Goal: Information Seeking & Learning: Learn about a topic

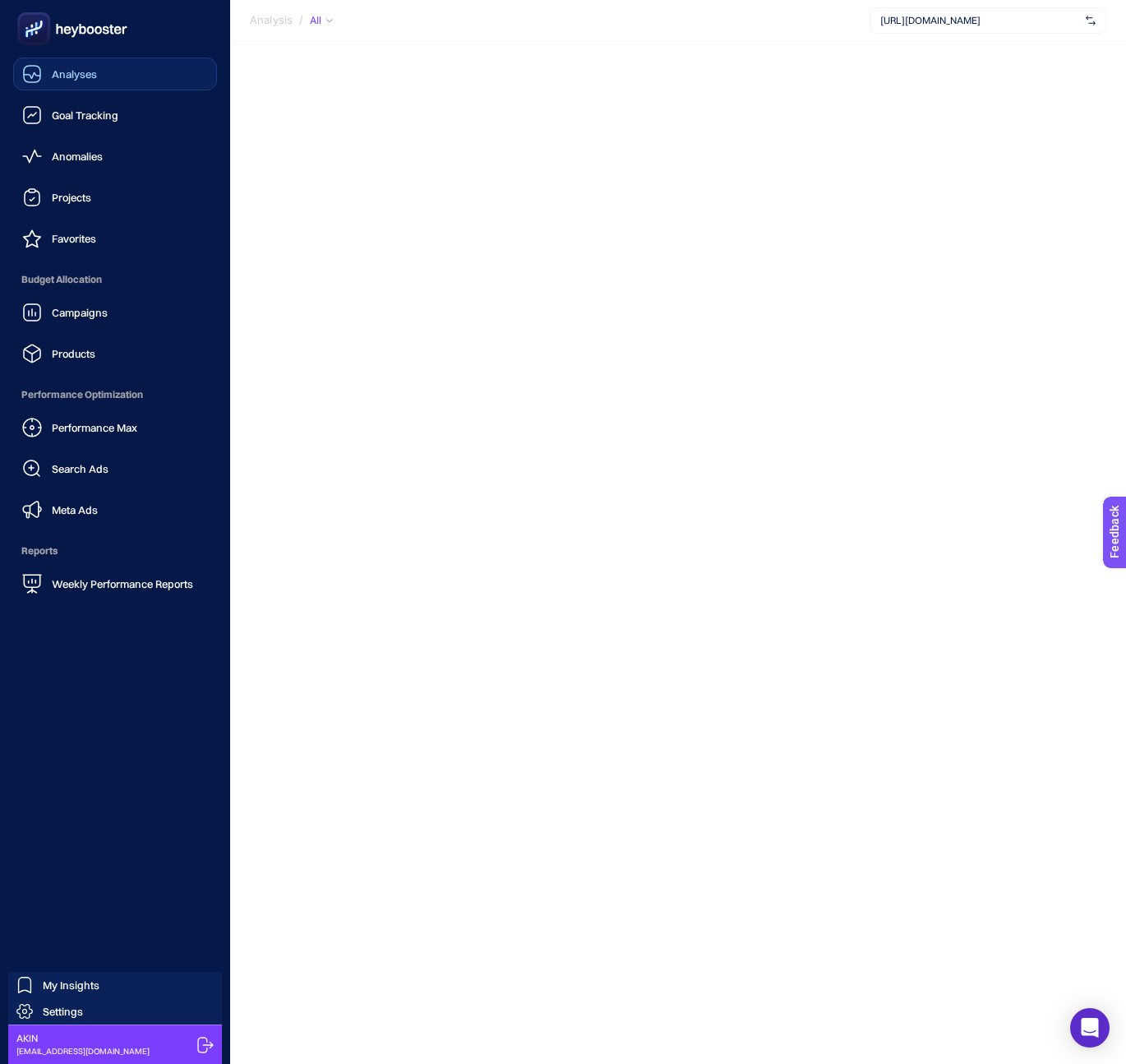
click at [67, 73] on span "Analyses" at bounding box center [75, 74] width 45 height 13
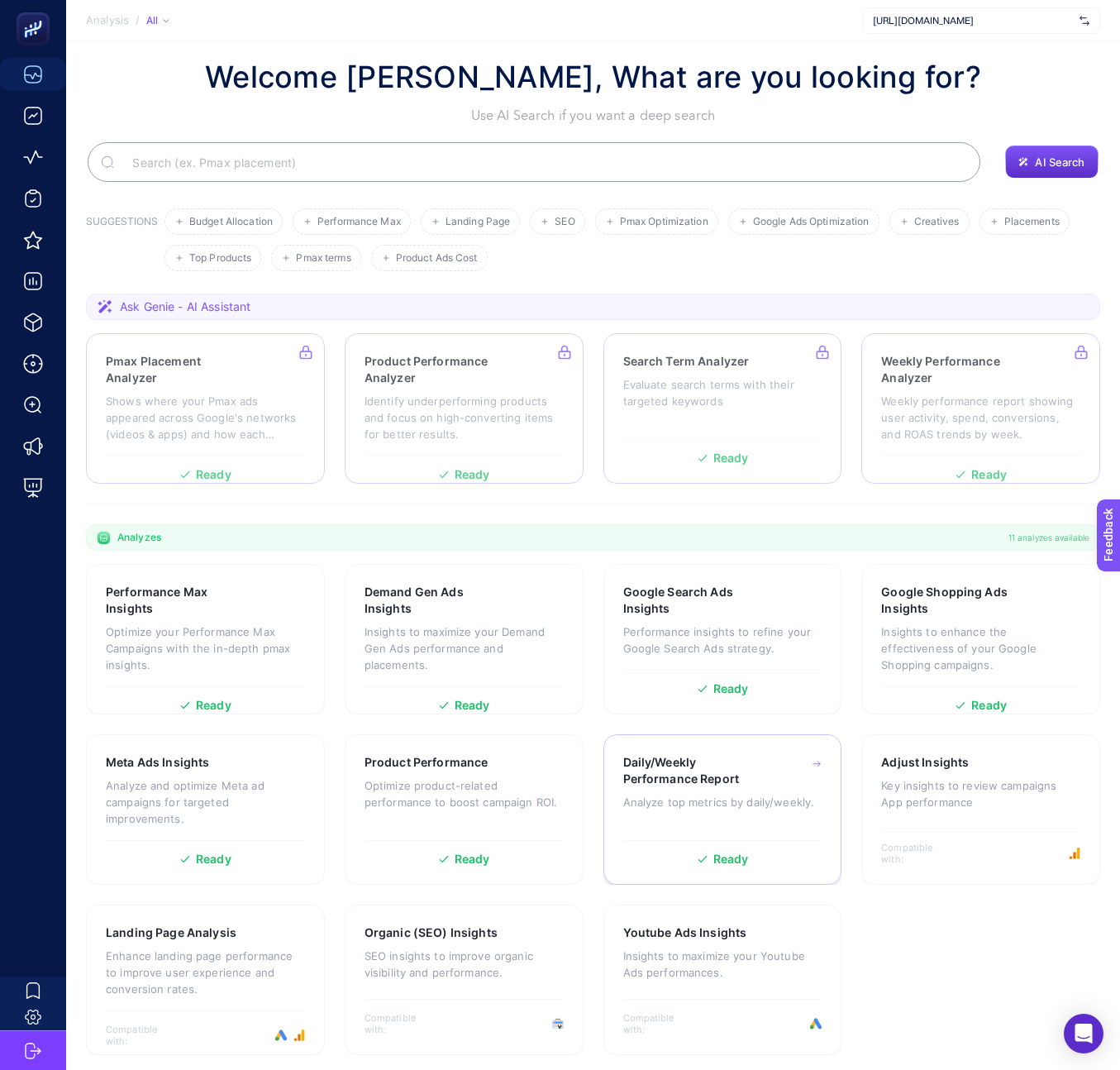
scroll to position [32, 0]
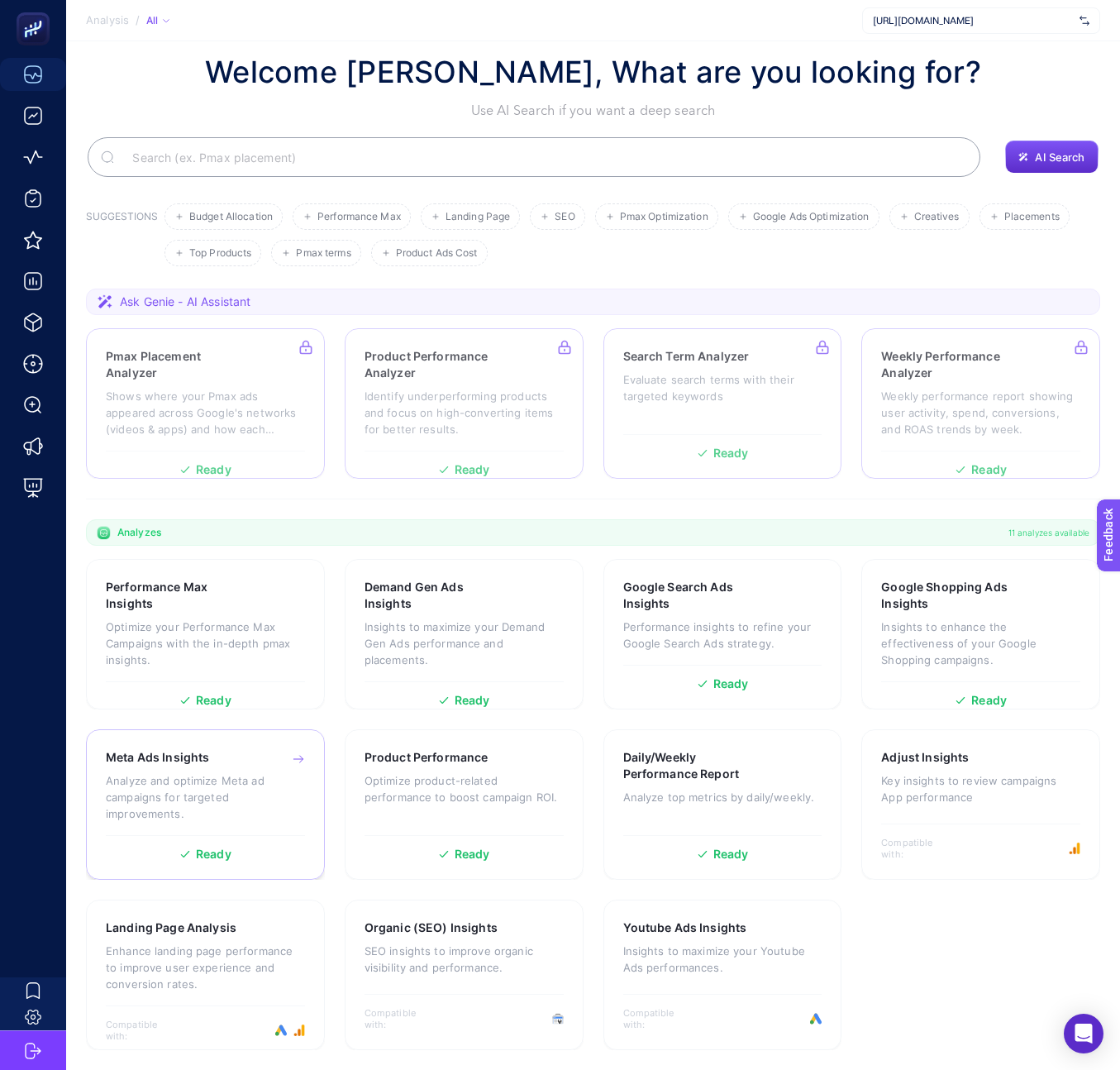
click at [176, 785] on p "Analyze and optimize Meta ad campaigns for targeted improvements." at bounding box center [205, 797] width 199 height 49
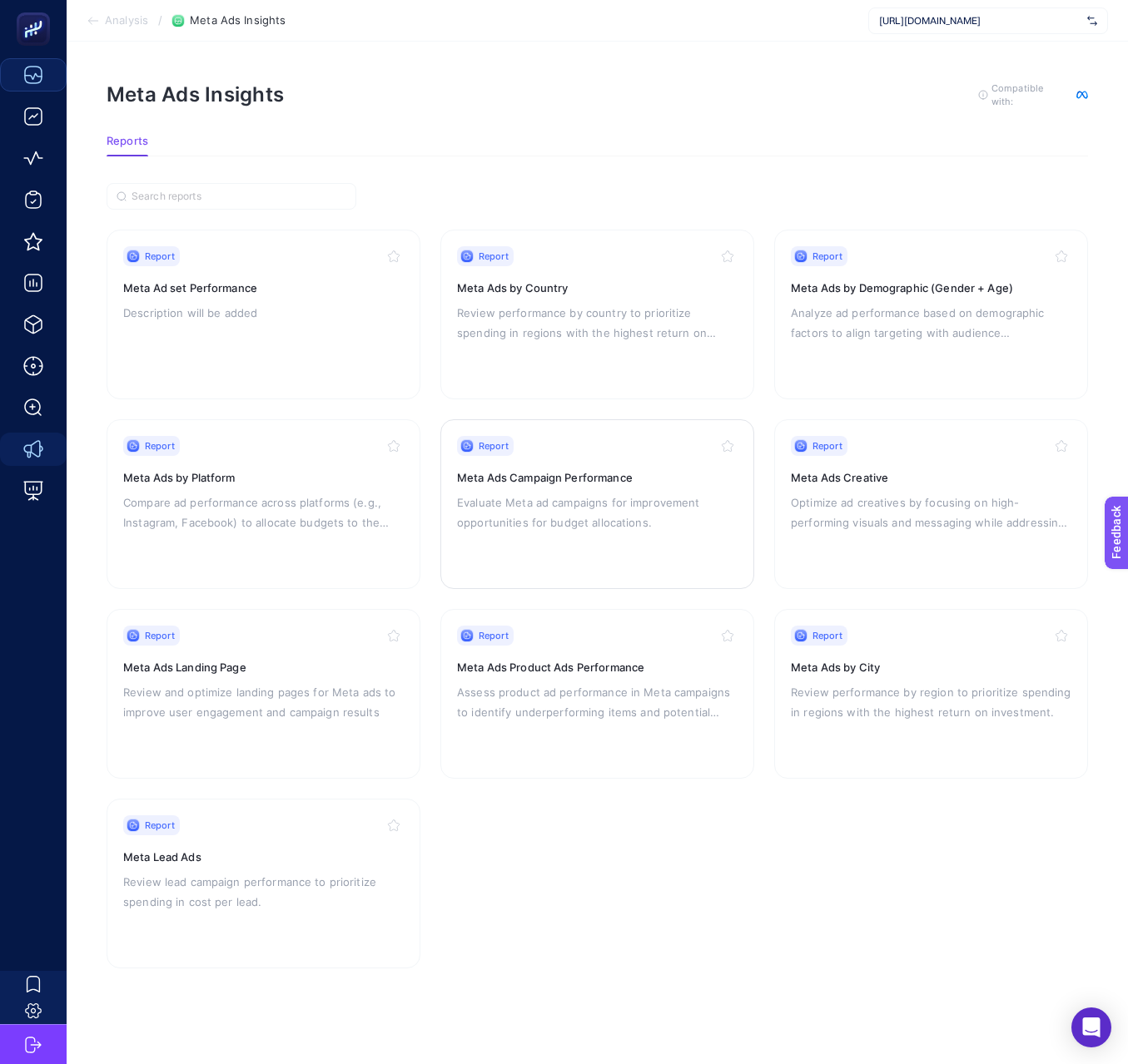
click at [660, 518] on p "Evaluate Meta ad campaigns for improvement opportunities for budget allocations." at bounding box center [597, 512] width 280 height 40
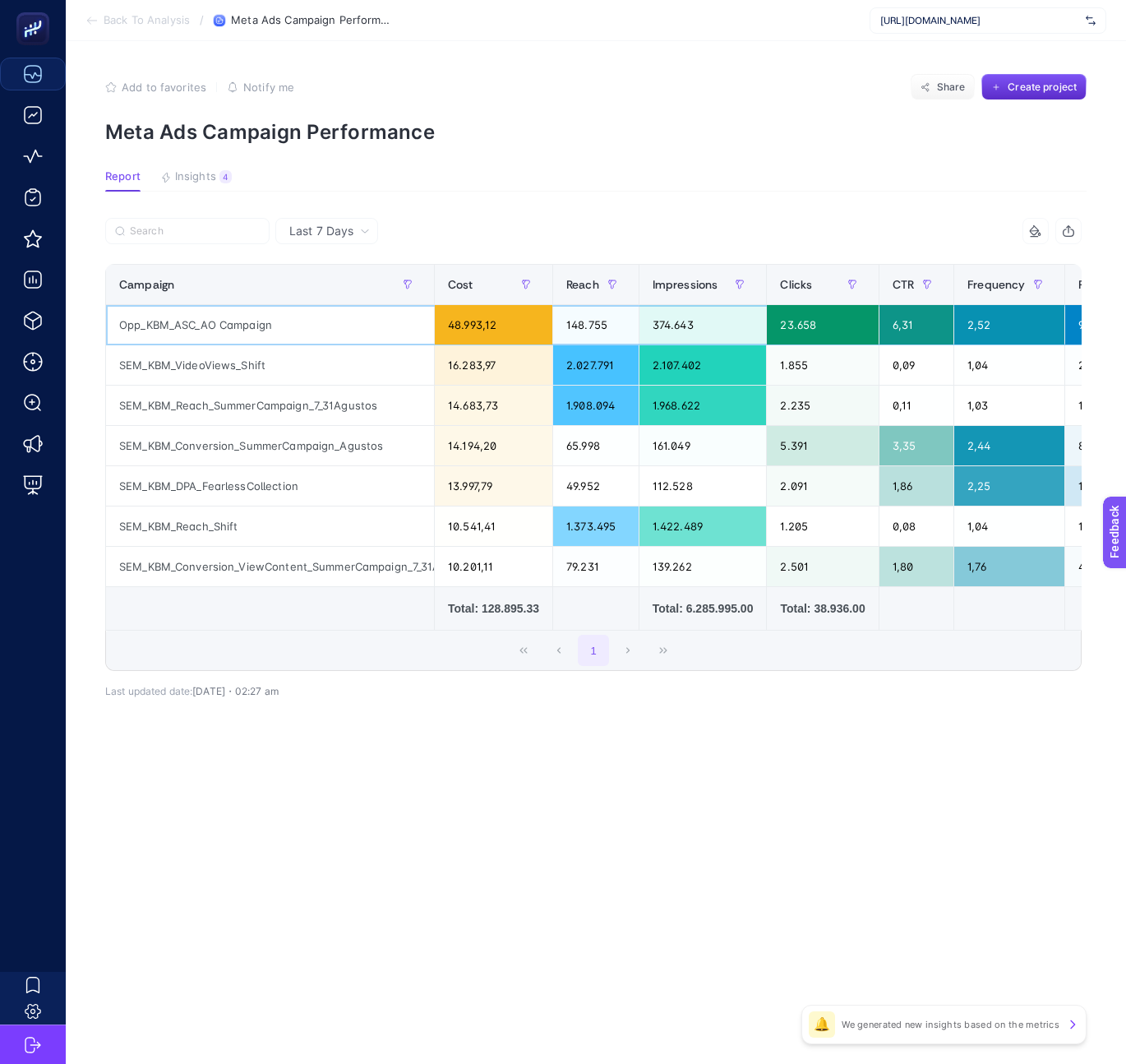
click at [207, 325] on div "Opp_KBM_ASC_AO Campaign" at bounding box center [270, 325] width 328 height 39
copy tr "Opp_KBM_ASC_AO Campaign"
click at [625, 837] on article "Add to favorites false Notify me Share Create project Meta Ads Campaign Perform…" at bounding box center [595, 552] width 1060 height 1023
